Goal: Information Seeking & Learning: Learn about a topic

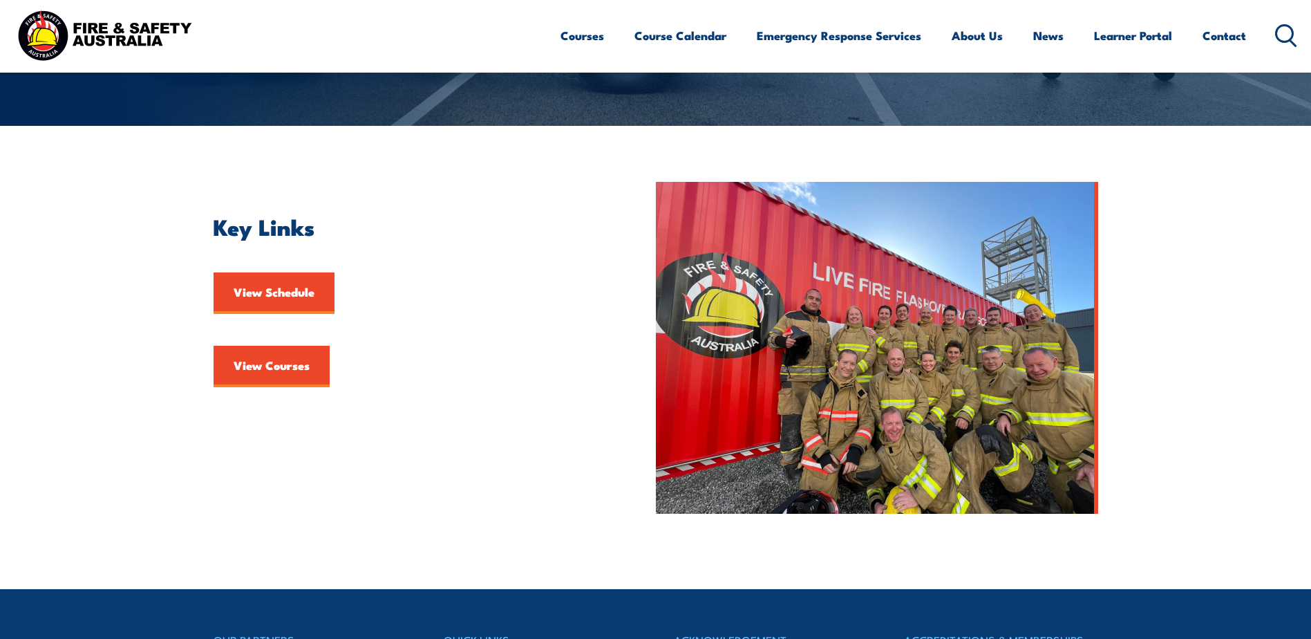
scroll to position [346, 0]
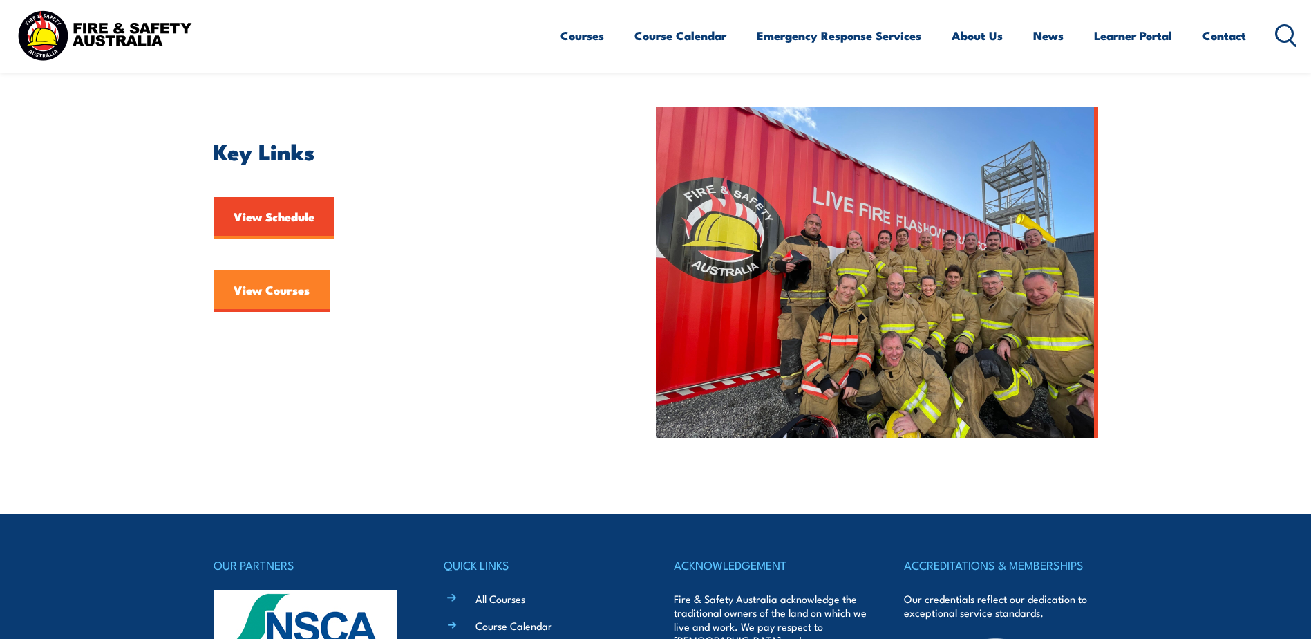
click at [294, 306] on link "View Courses" at bounding box center [272, 290] width 116 height 41
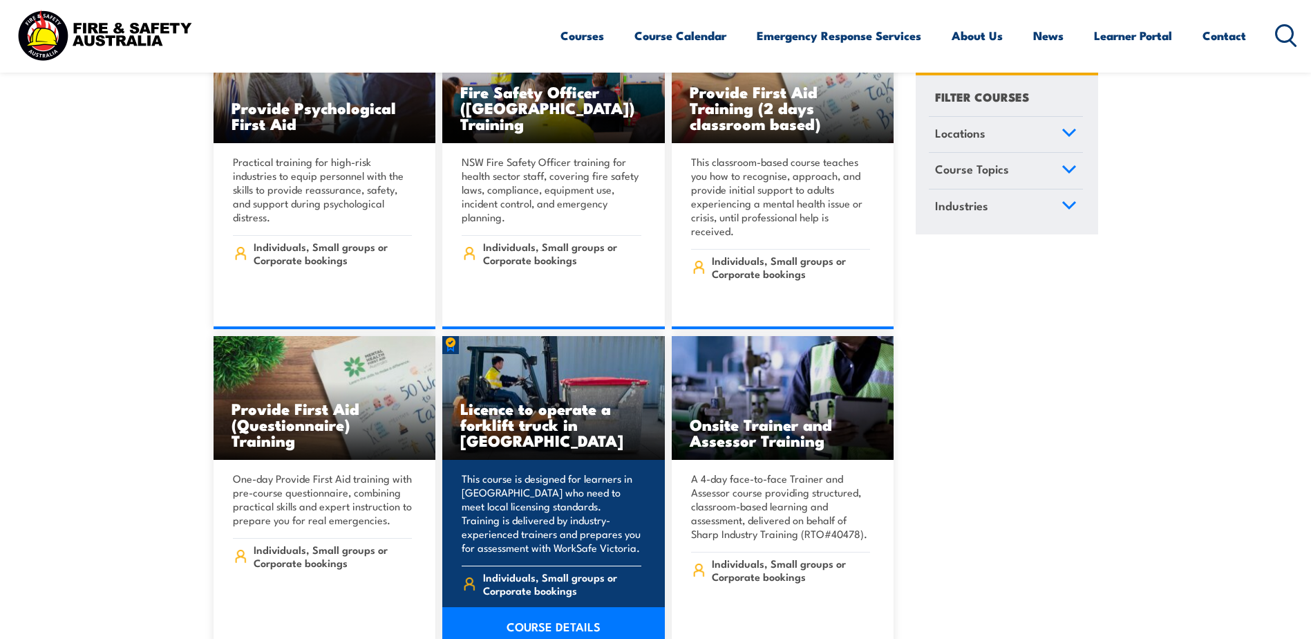
scroll to position [277, 0]
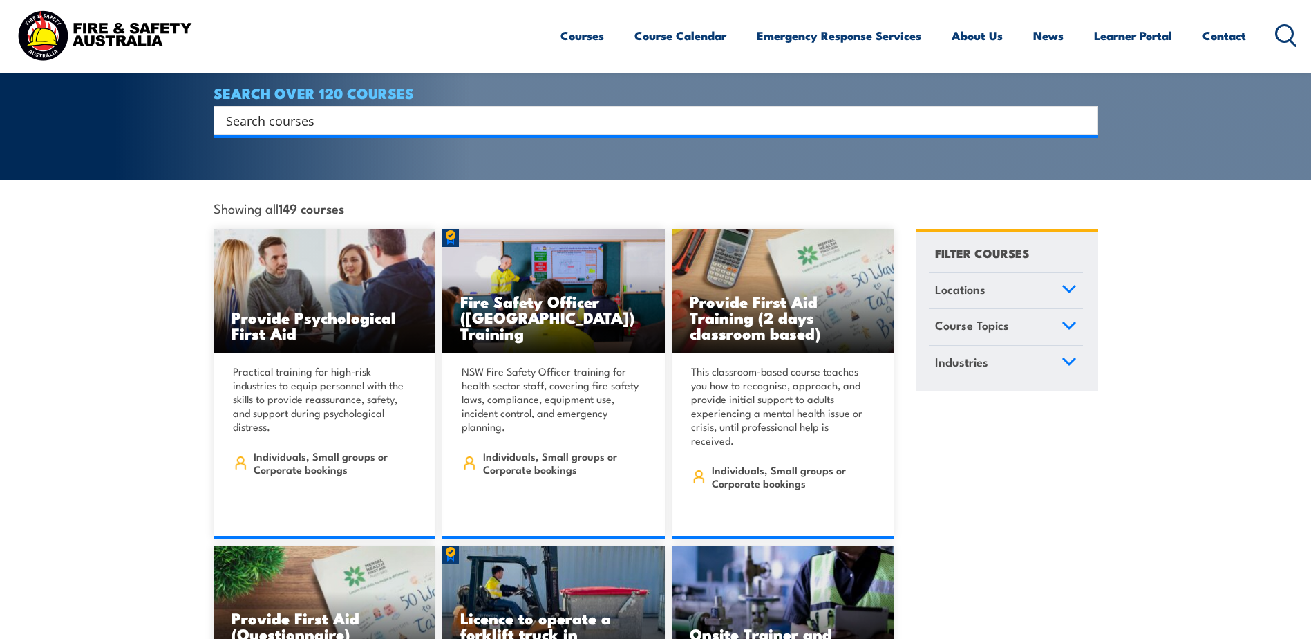
click at [1064, 321] on icon at bounding box center [1069, 326] width 15 height 10
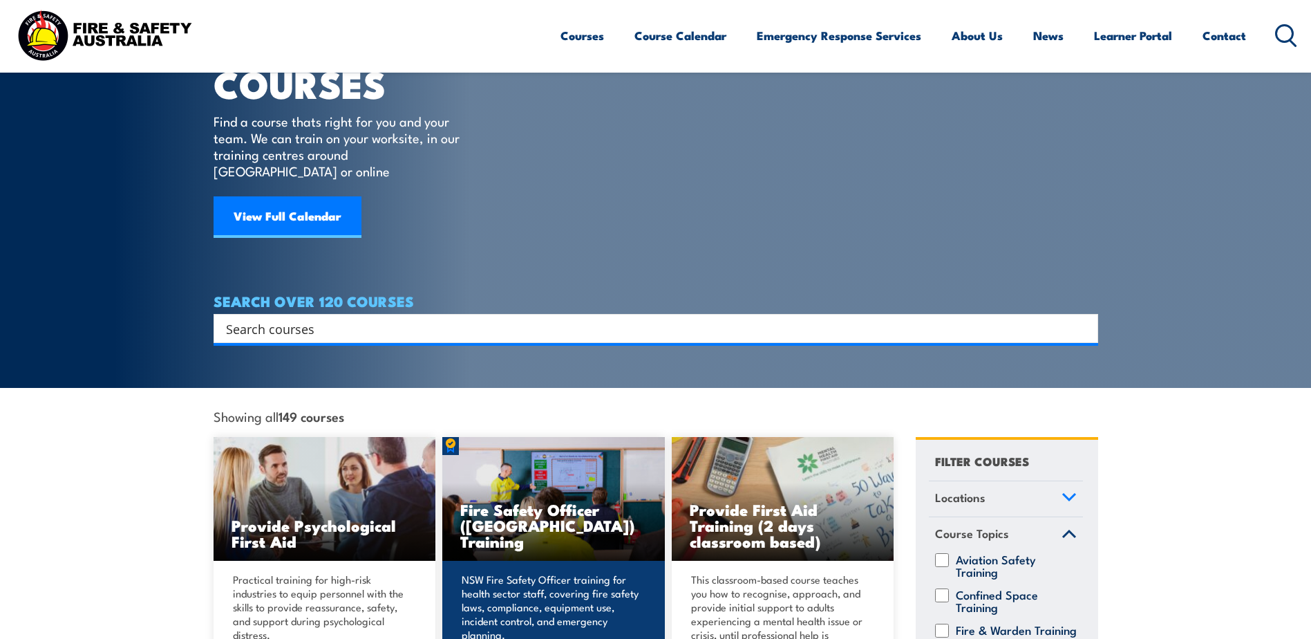
scroll to position [0, 0]
